Goal: Navigation & Orientation: Find specific page/section

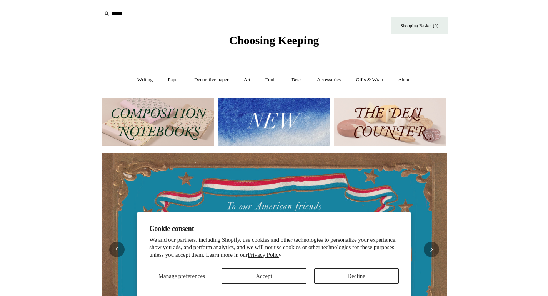
click at [273, 273] on button "Accept" at bounding box center [264, 275] width 85 height 15
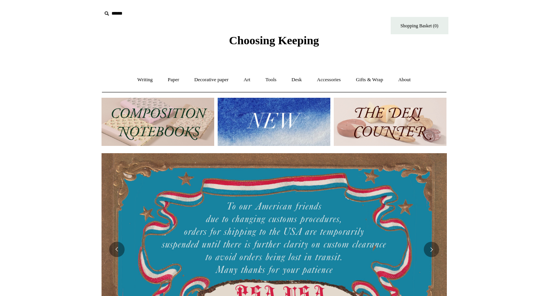
click at [280, 115] on img at bounding box center [274, 122] width 113 height 48
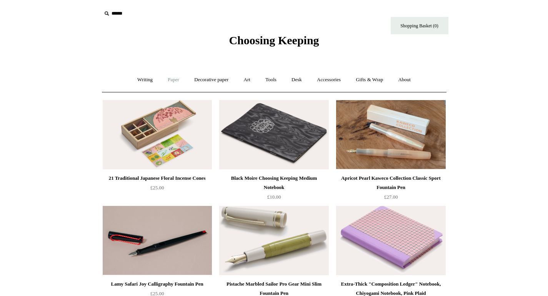
click at [170, 80] on link "Paper +" at bounding box center [173, 80] width 25 height 20
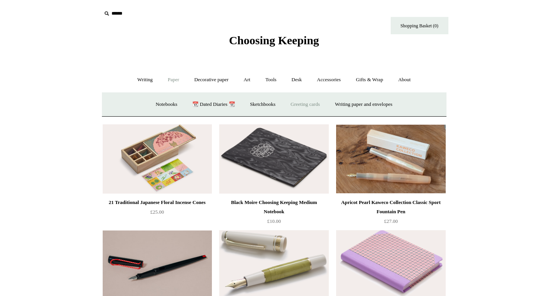
click at [300, 103] on link "Greeting cards +" at bounding box center [305, 104] width 43 height 20
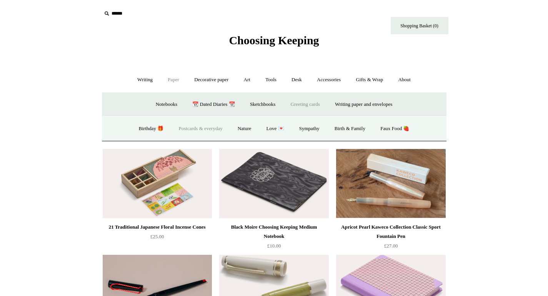
click at [187, 127] on link "Postcards & everyday" at bounding box center [201, 128] width 58 height 20
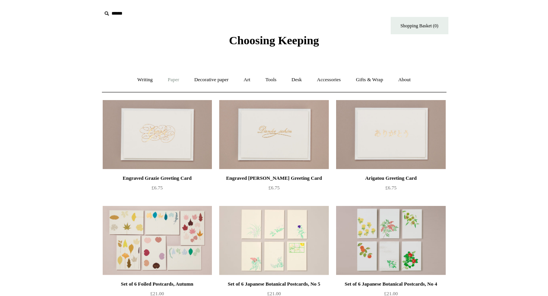
click at [172, 80] on link "Paper +" at bounding box center [173, 80] width 25 height 20
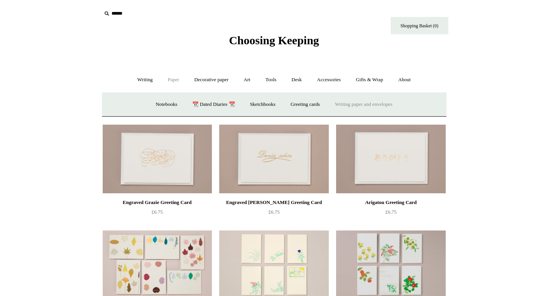
click at [354, 105] on link "Writing paper and envelopes +" at bounding box center [363, 104] width 71 height 20
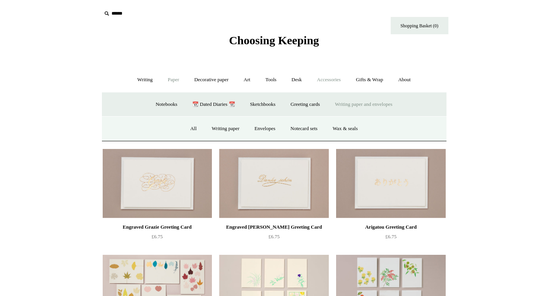
click at [337, 80] on link "Accessories +" at bounding box center [329, 80] width 38 height 20
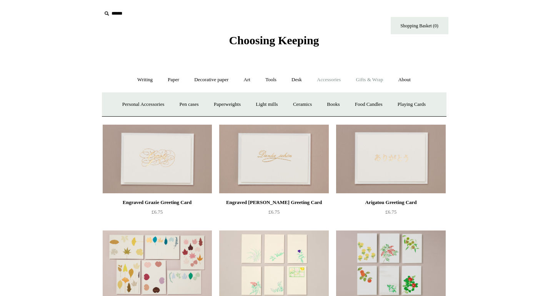
click at [367, 79] on link "Gifts & Wrap +" at bounding box center [369, 80] width 41 height 20
click at [132, 103] on link "Greeting cards +" at bounding box center [139, 104] width 43 height 20
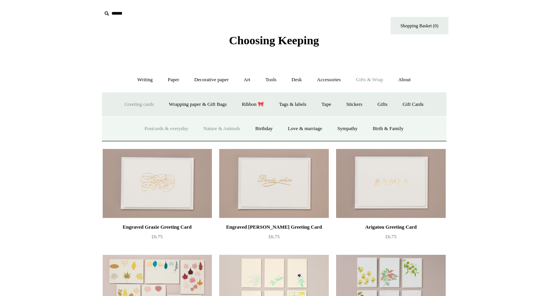
click at [220, 127] on link "Nature & Animals" at bounding box center [222, 128] width 50 height 20
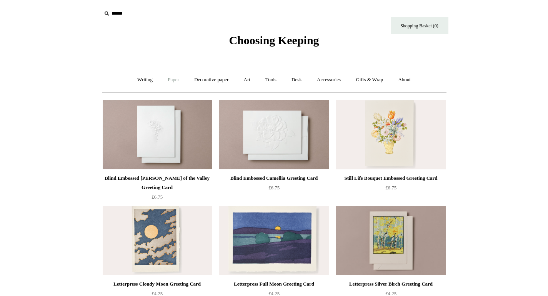
click at [170, 79] on link "Paper +" at bounding box center [173, 80] width 25 height 20
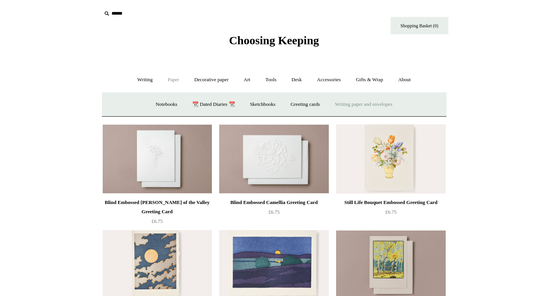
click at [342, 102] on link "Writing paper and envelopes +" at bounding box center [363, 104] width 71 height 20
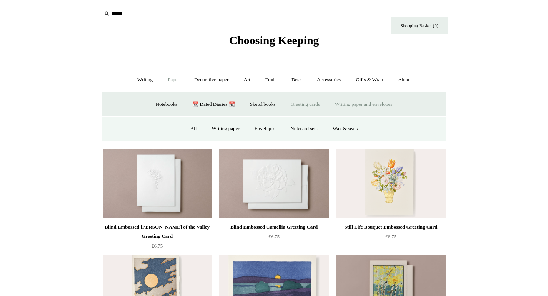
click at [310, 104] on link "Greeting cards +" at bounding box center [305, 104] width 43 height 20
click at [274, 128] on link "Love 💌" at bounding box center [276, 128] width 32 height 20
